Goal: Check status: Check status

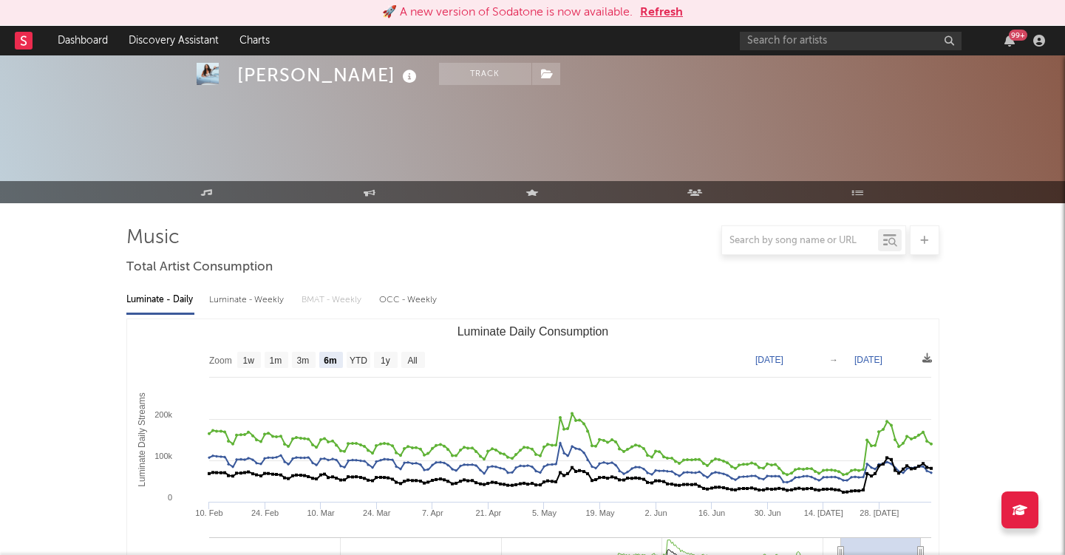
select select "6m"
select select "1w"
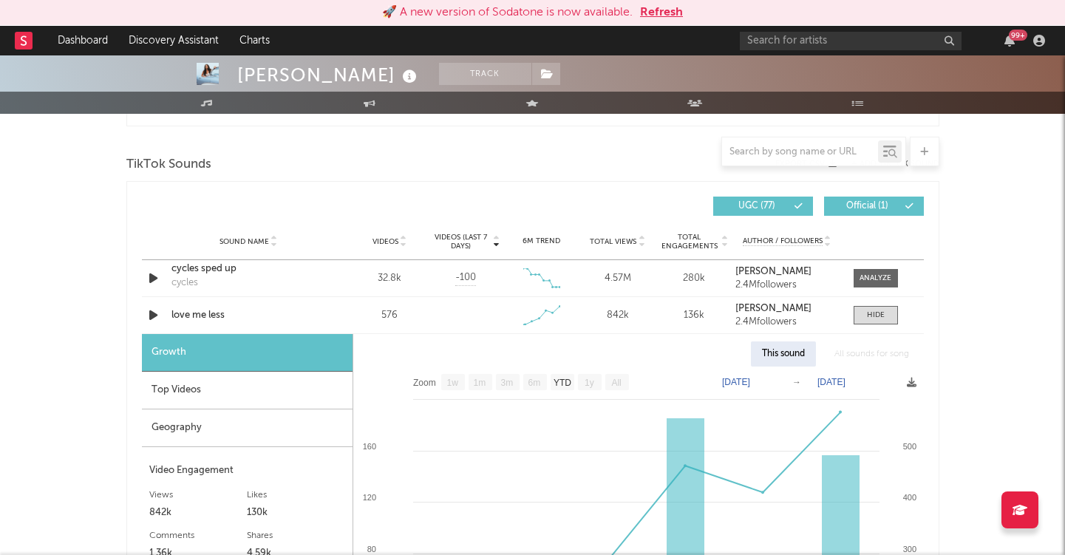
scroll to position [889, 0]
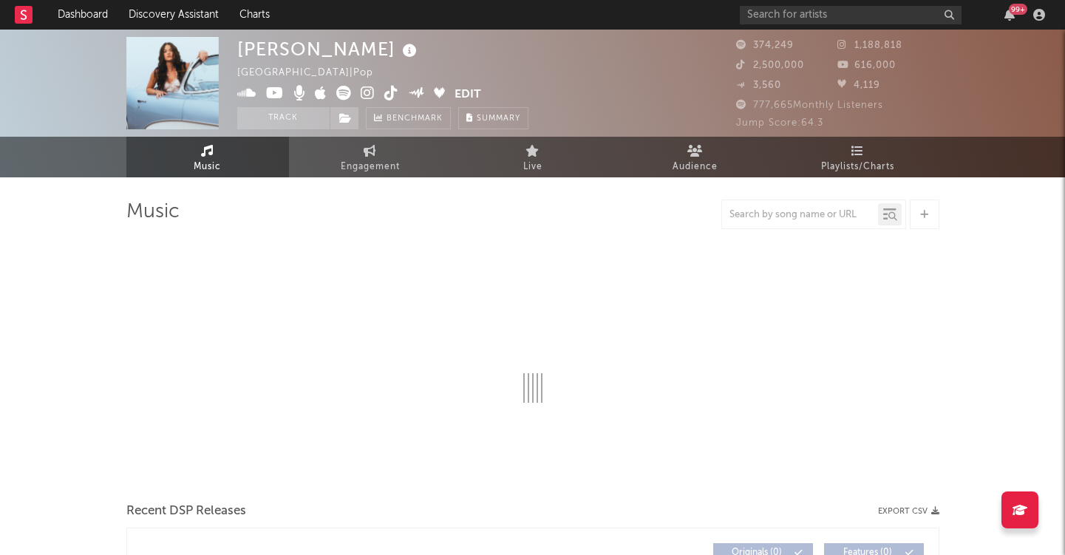
select select "6m"
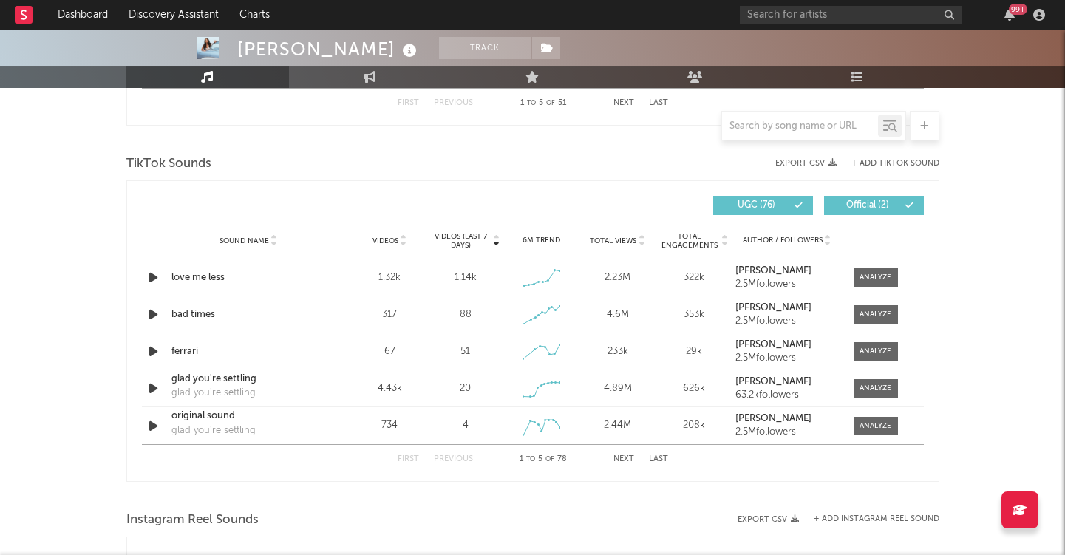
scroll to position [949, 0]
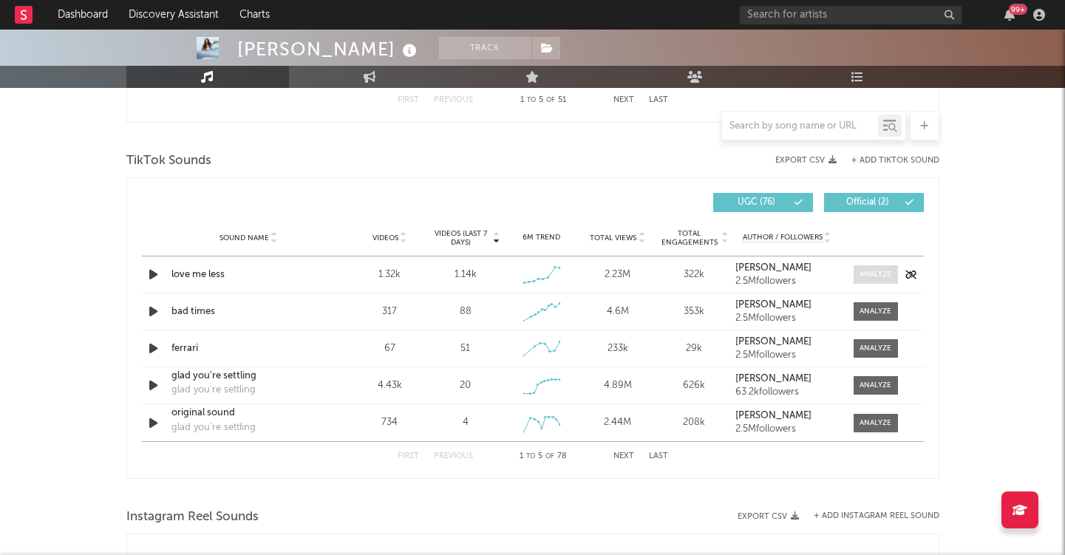
click at [869, 267] on span at bounding box center [876, 274] width 44 height 18
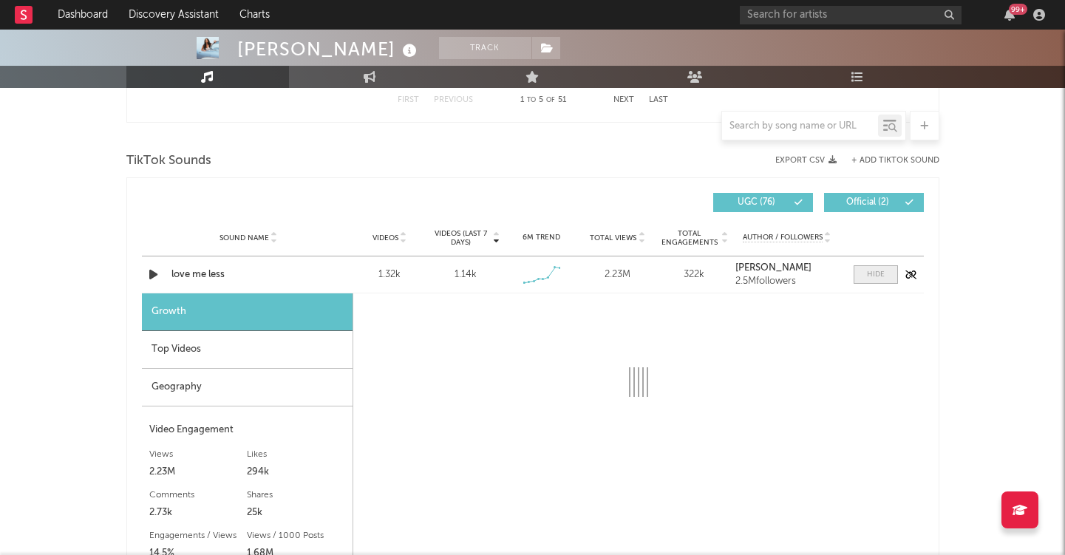
select select "1w"
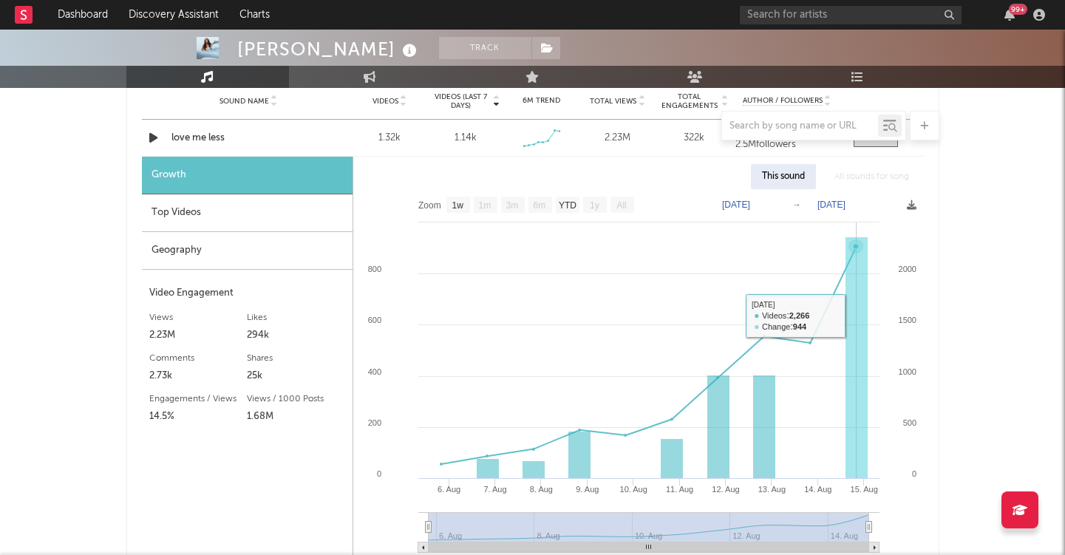
scroll to position [1074, 0]
